Goal: Information Seeking & Learning: Learn about a topic

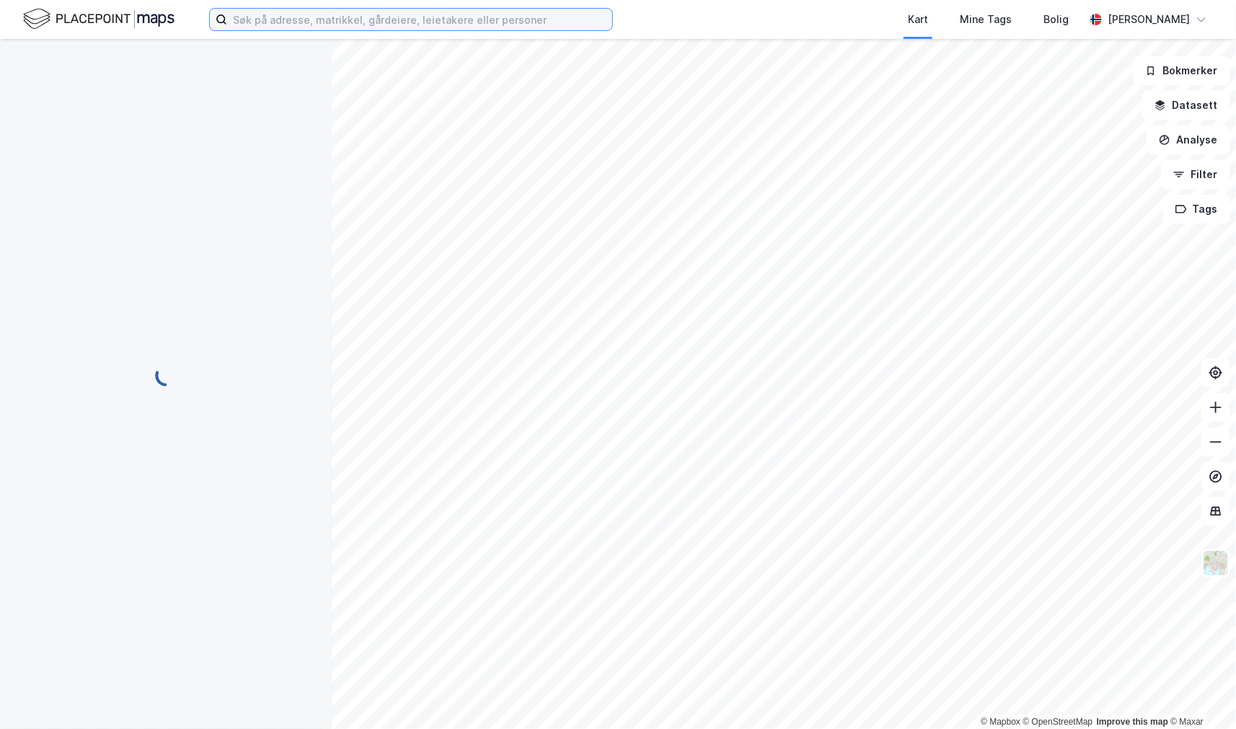
drag, startPoint x: 0, startPoint y: 0, endPoint x: 263, endPoint y: 19, distance: 263.9
click at [263, 19] on input at bounding box center [419, 20] width 385 height 22
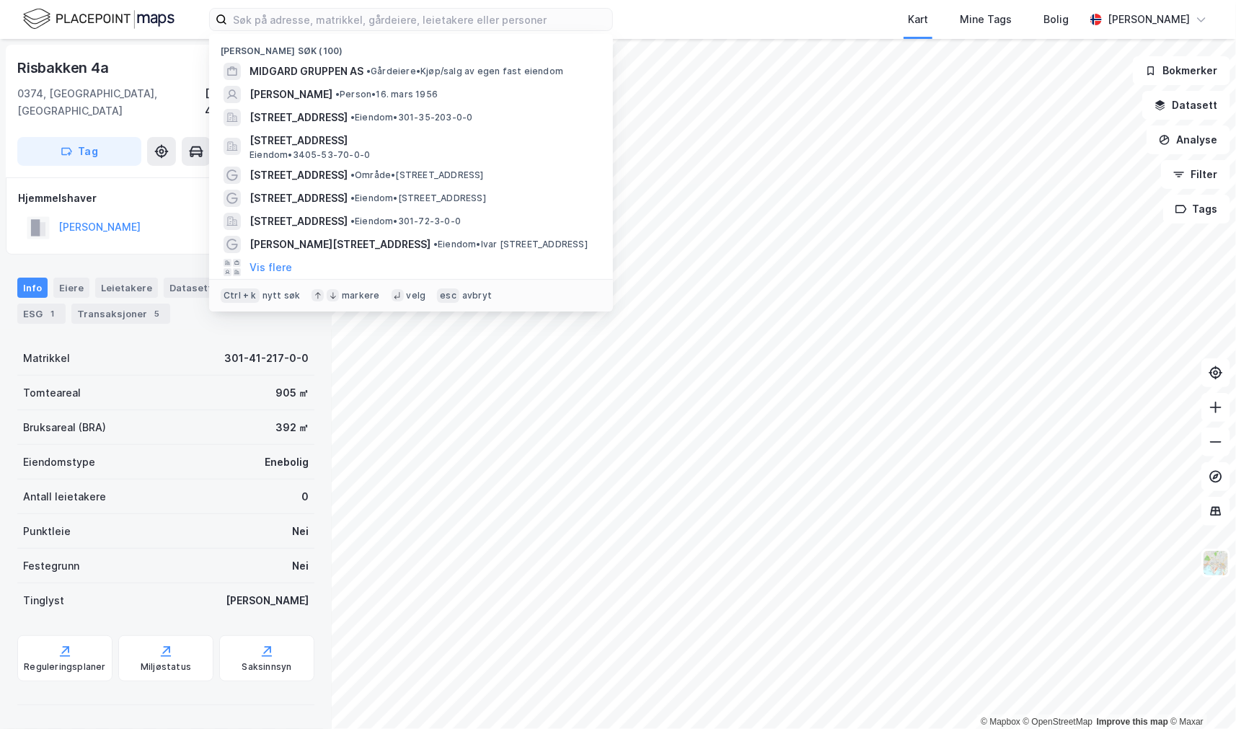
click at [139, 703] on div "[GEOGRAPHIC_DATA], 41/217 Tag Hjemmelshaver [PERSON_NAME] 100% Info Eiere Leiet…" at bounding box center [166, 384] width 332 height 690
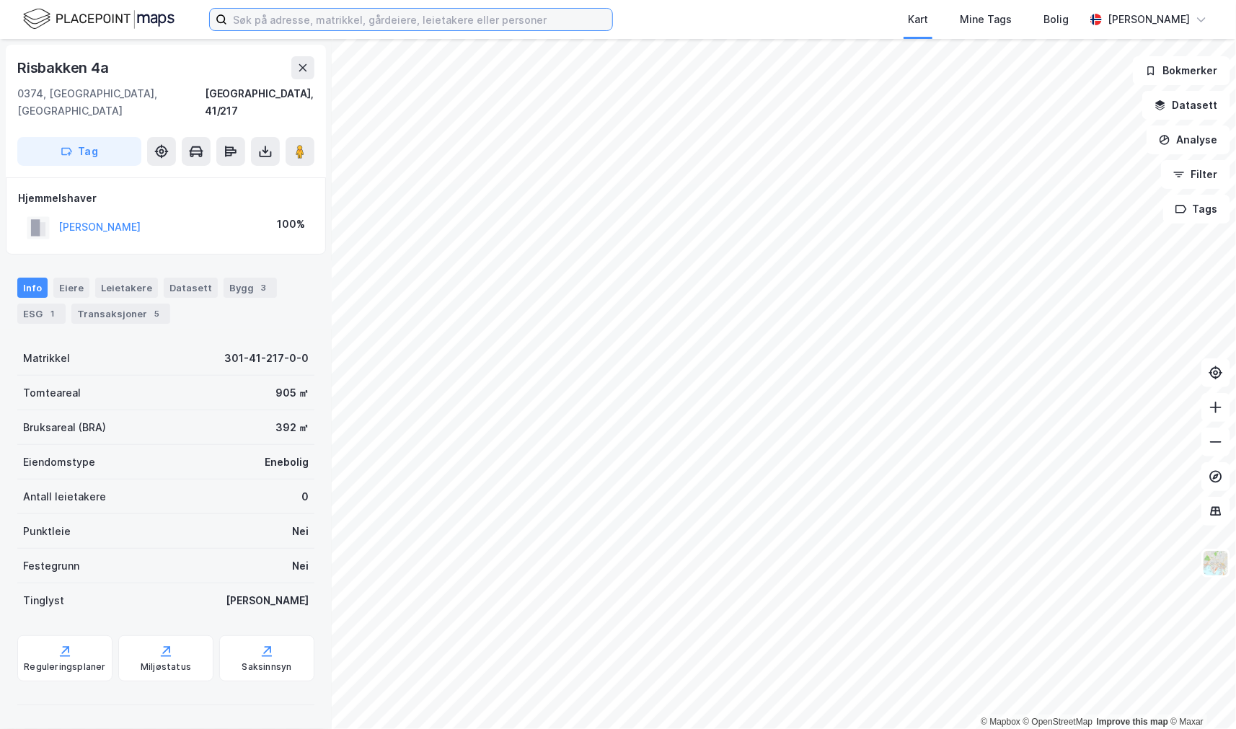
click at [334, 22] on input at bounding box center [419, 20] width 385 height 22
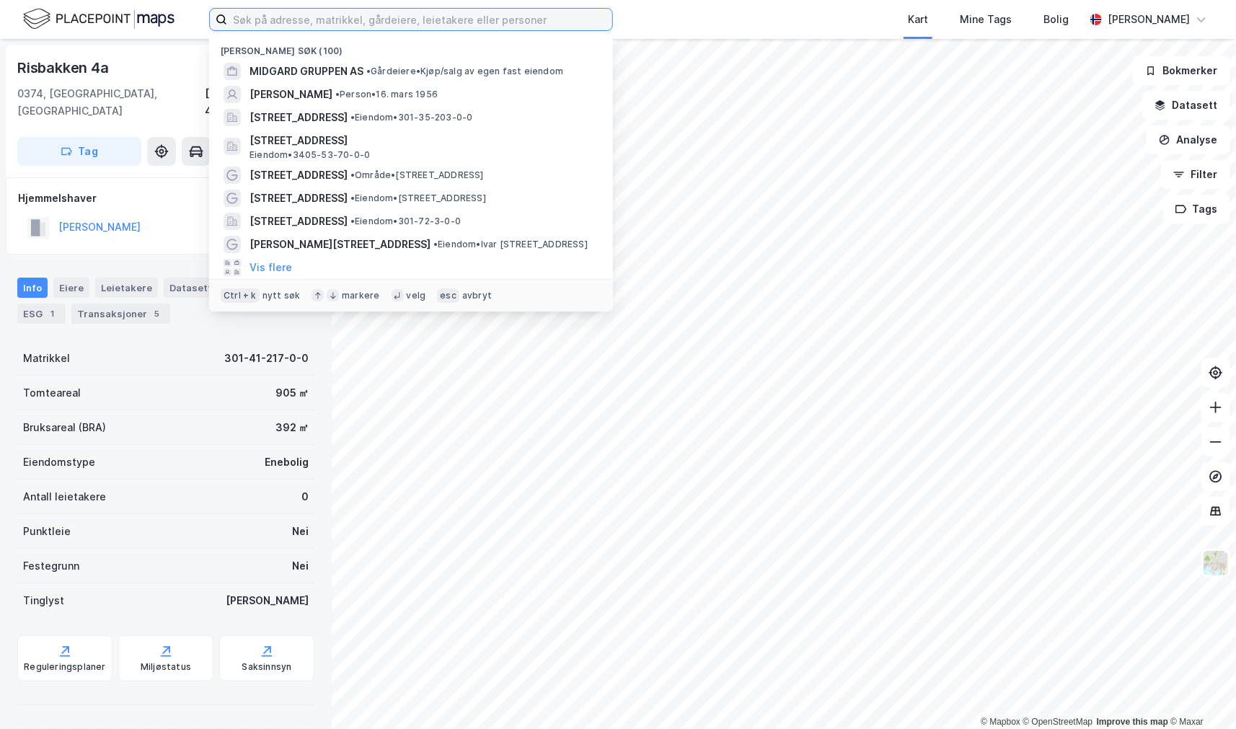
click at [334, 22] on input at bounding box center [419, 20] width 385 height 22
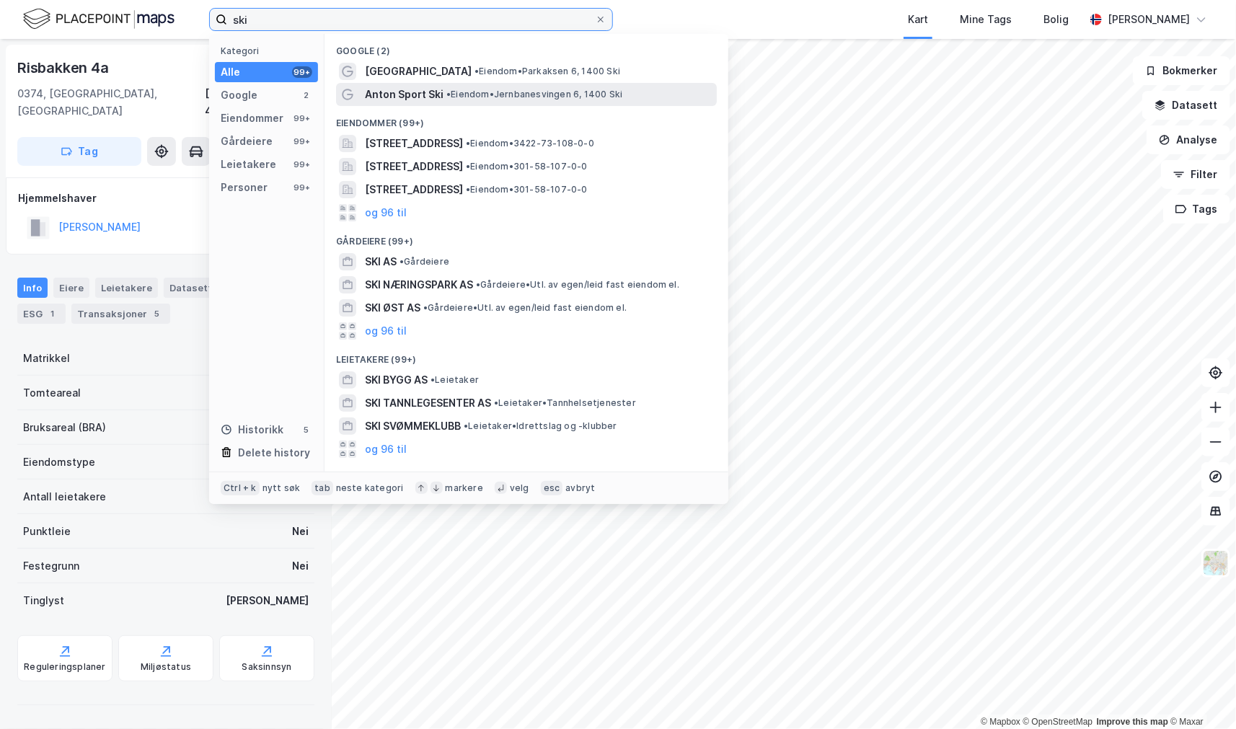
type input "ski"
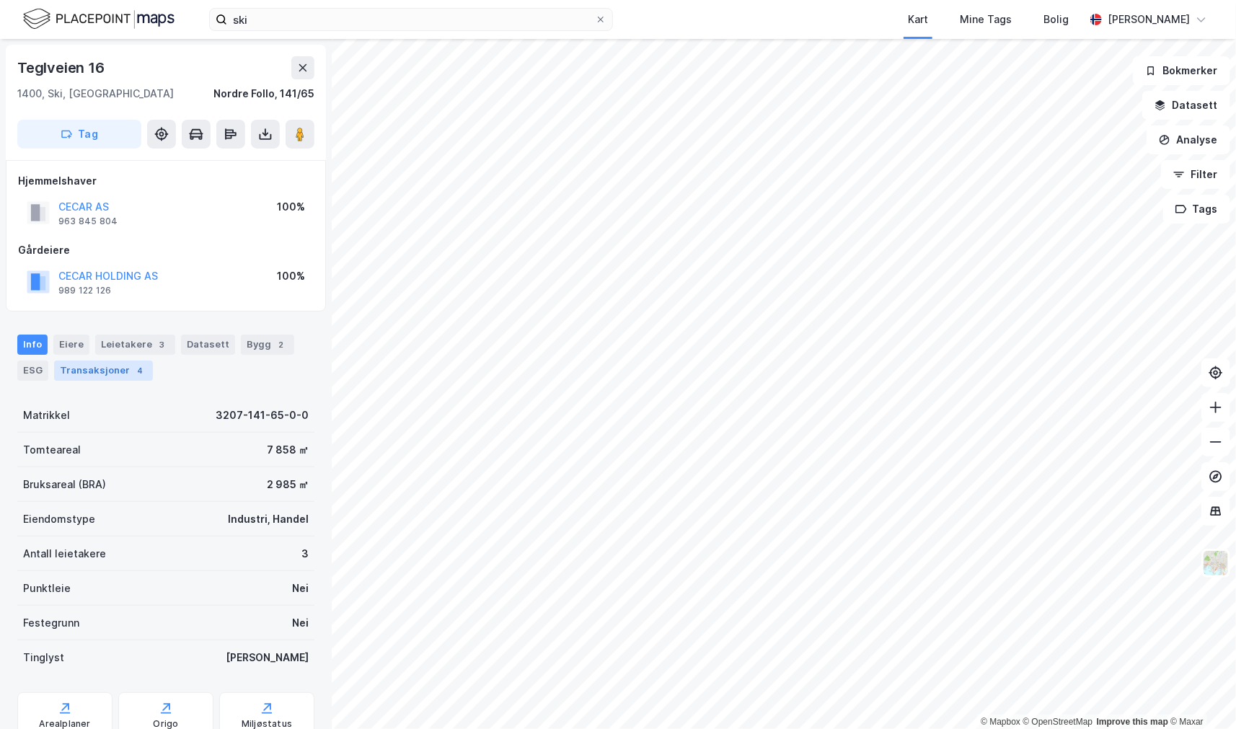
click at [104, 365] on div "Transaksjoner 4" at bounding box center [103, 371] width 99 height 20
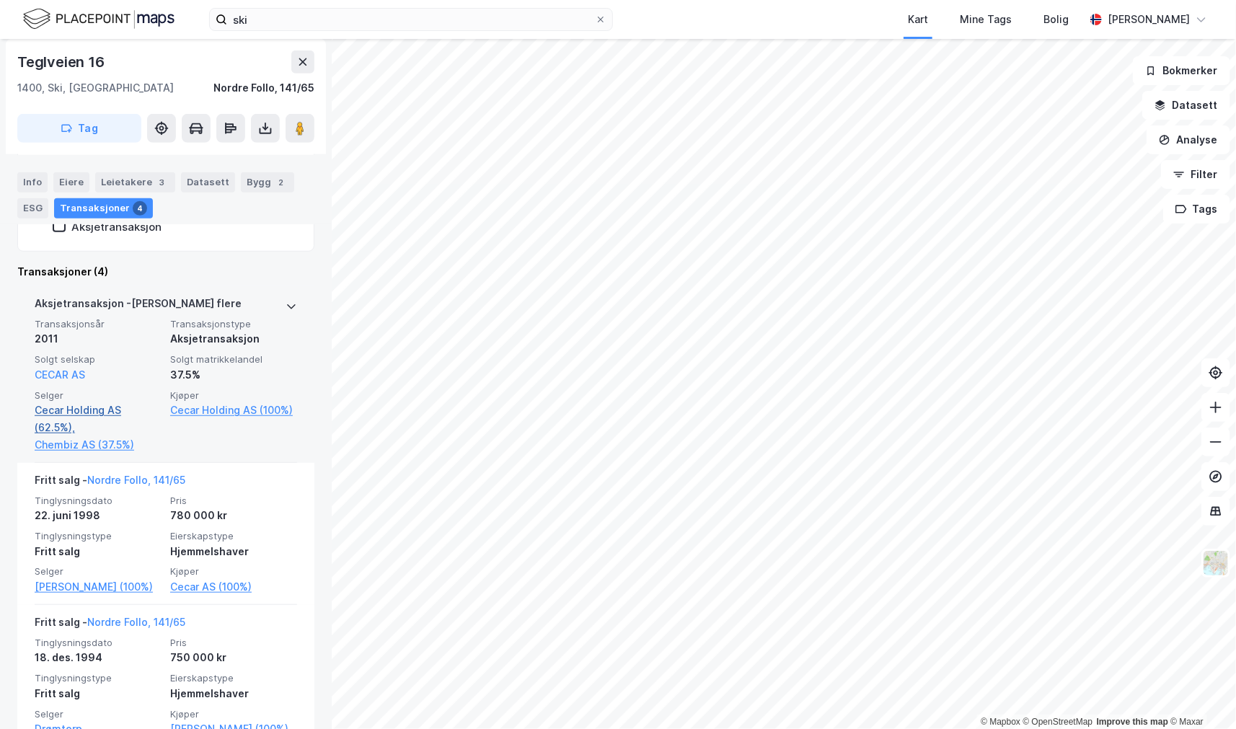
scroll to position [369, 0]
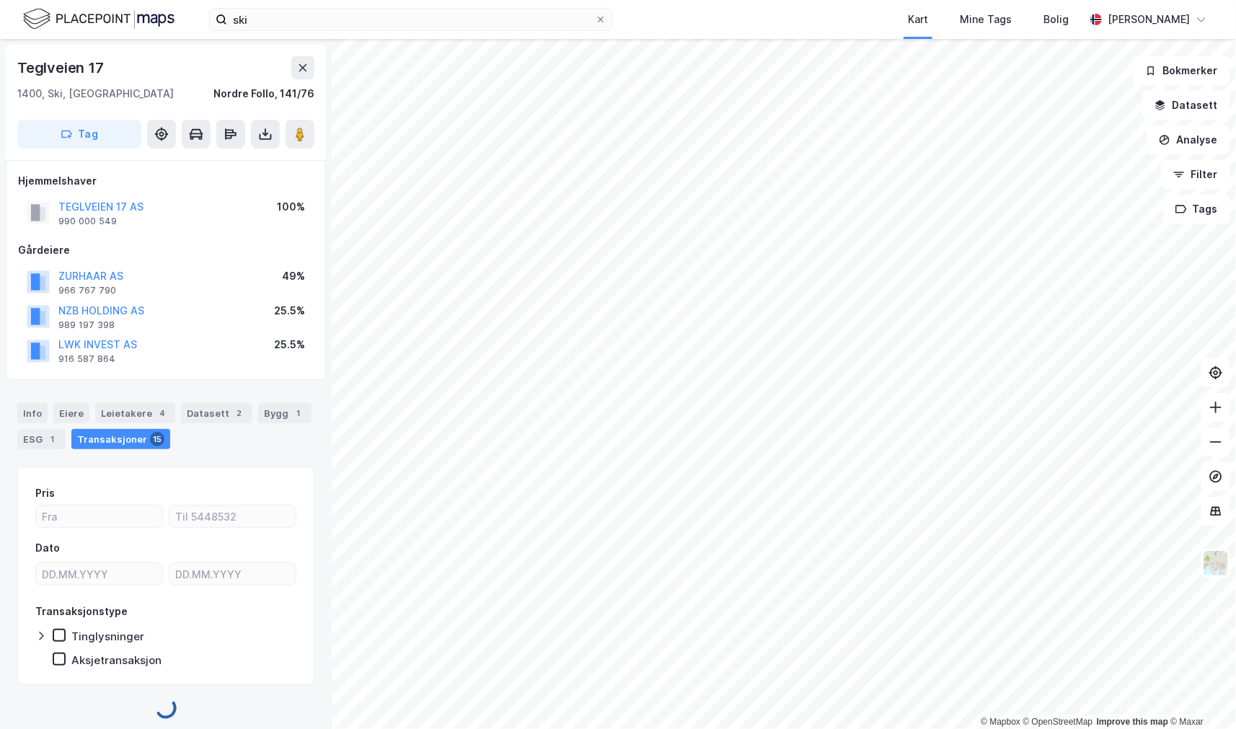
scroll to position [7, 0]
